Goal: Task Accomplishment & Management: Manage account settings

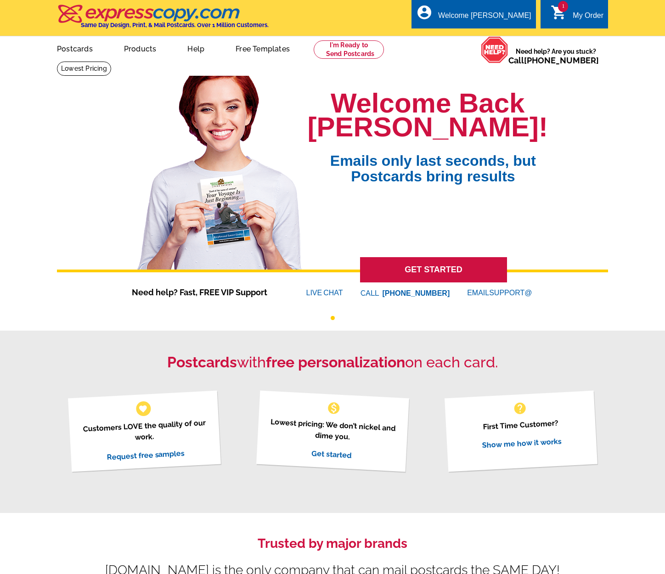
click at [571, 15] on link "1 shopping_cart My Order" at bounding box center [577, 15] width 53 height 11
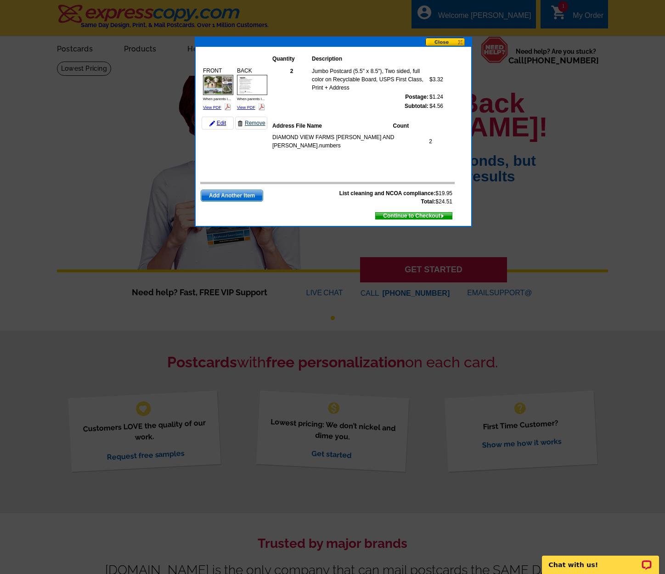
click at [250, 124] on link "Remove" at bounding box center [251, 123] width 32 height 13
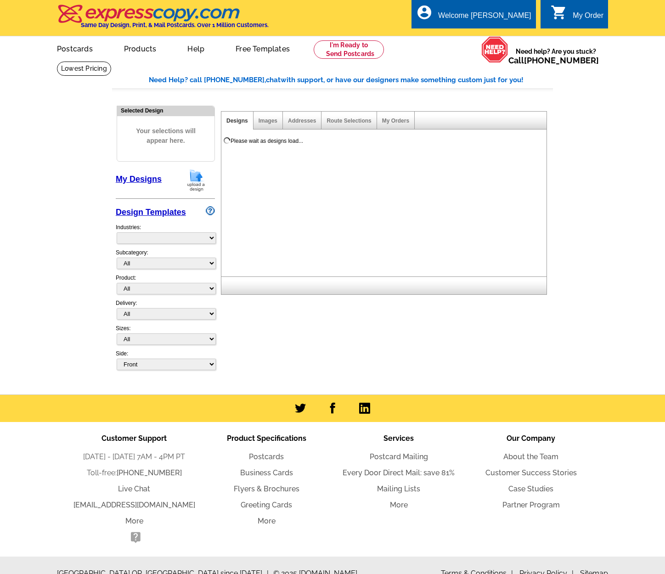
select select "785"
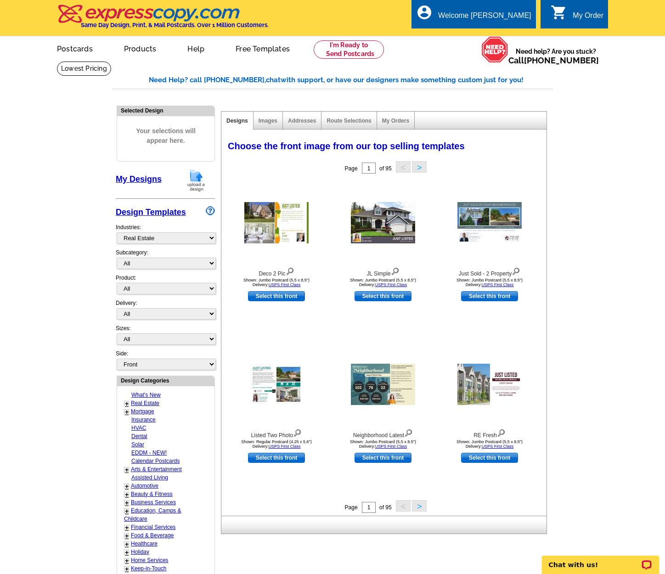
click at [582, 11] on link "0 shopping_cart My Order" at bounding box center [577, 15] width 53 height 11
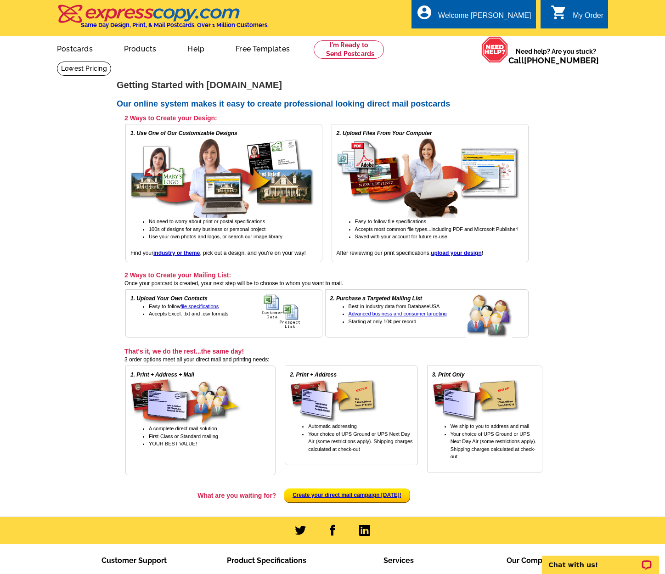
click at [561, 25] on div "0 shopping_cart My Order" at bounding box center [575, 14] width 68 height 29
click at [567, 17] on link "0 shopping_cart My Order" at bounding box center [577, 15] width 53 height 11
click at [510, 18] on div "Welcome [PERSON_NAME]" at bounding box center [484, 17] width 93 height 13
click at [509, 36] on link "My Account" at bounding box center [509, 35] width 40 height 8
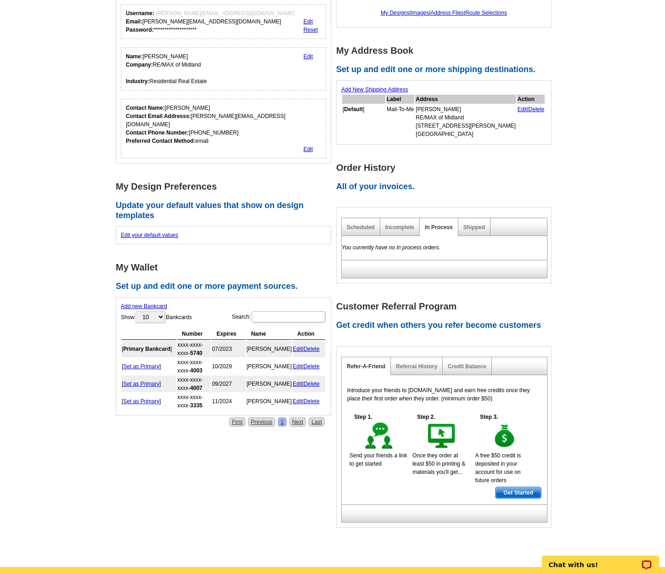
scroll to position [132, 0]
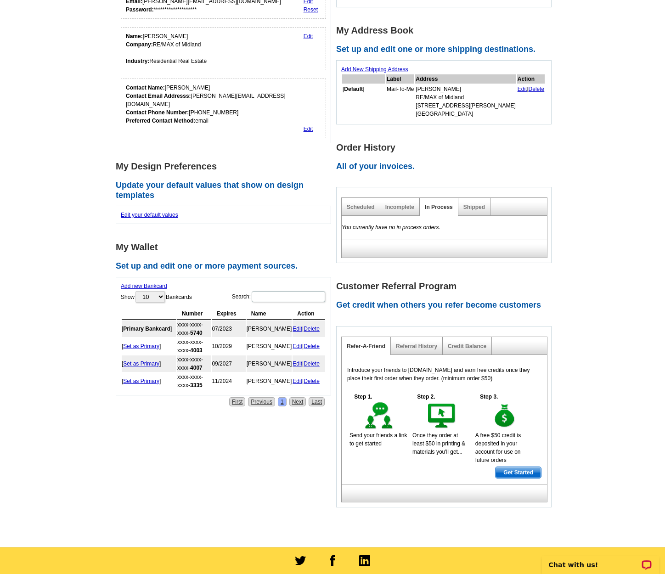
click at [315, 326] on link "Delete" at bounding box center [312, 329] width 16 height 6
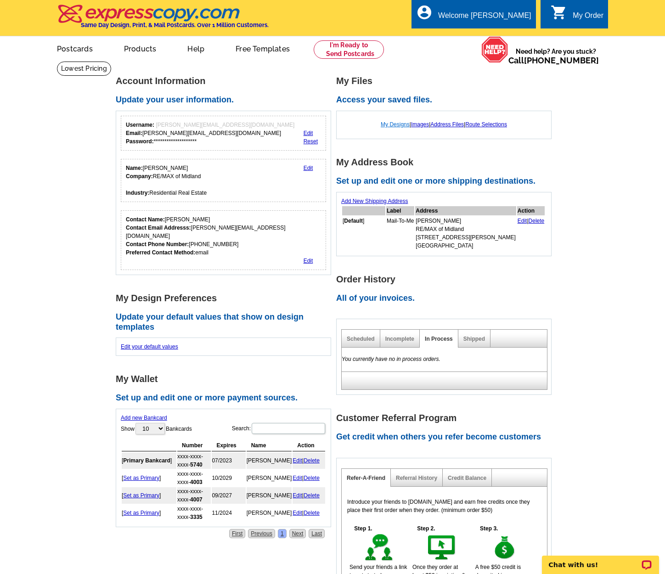
click at [386, 124] on link "My Designs" at bounding box center [395, 124] width 29 height 6
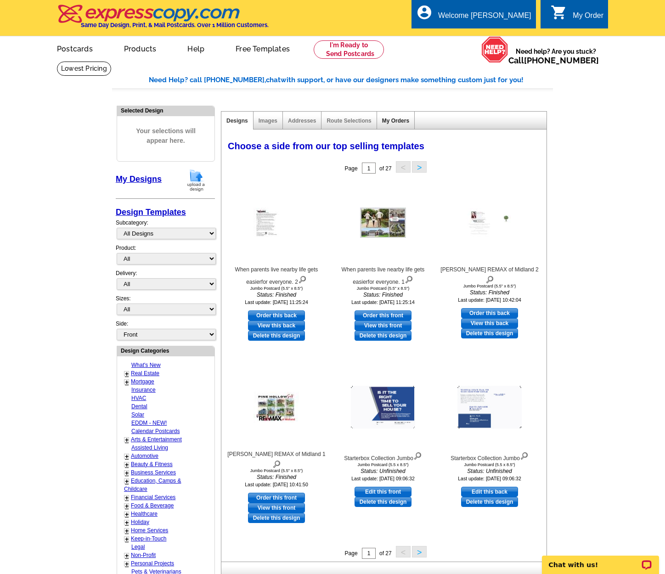
click at [402, 120] on link "My Orders" at bounding box center [395, 121] width 27 height 6
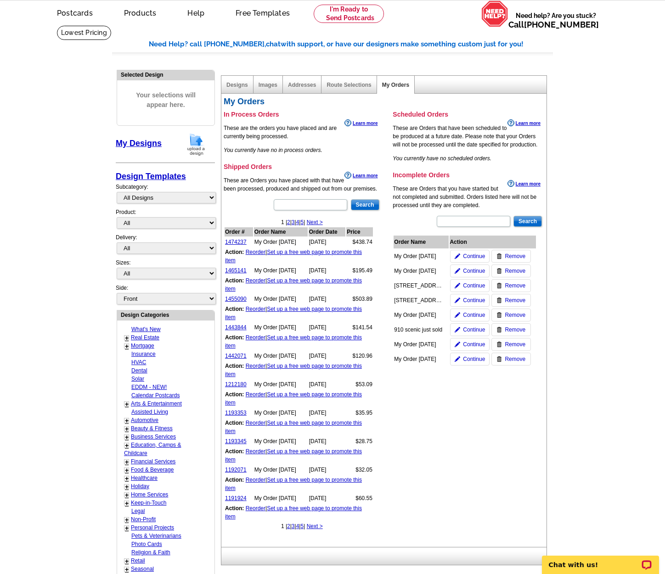
scroll to position [70, 0]
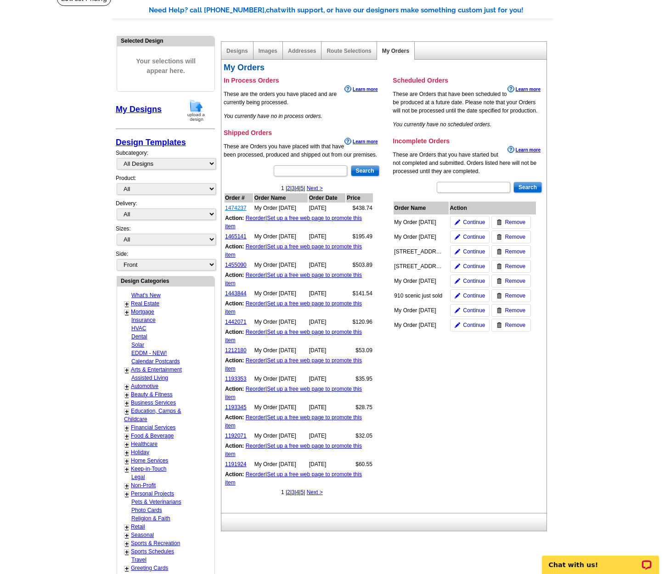
click at [240, 207] on link "1474237" at bounding box center [236, 208] width 22 height 6
